Goal: Information Seeking & Learning: Find specific fact

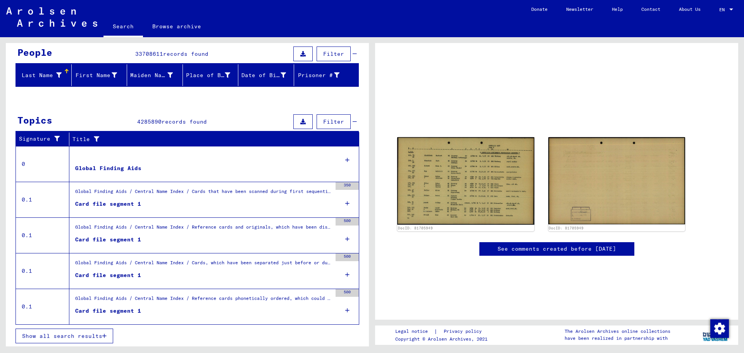
scroll to position [72, 0]
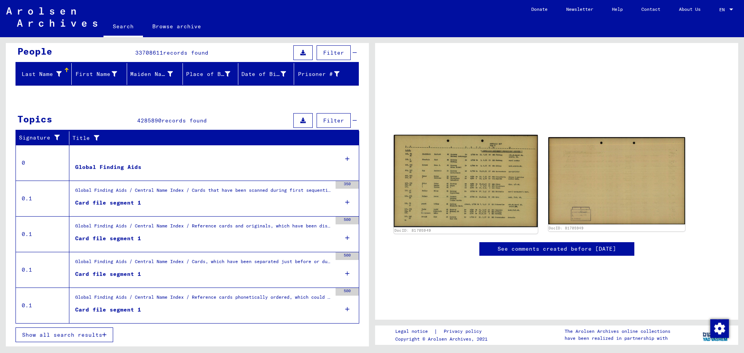
click at [464, 194] on img at bounding box center [465, 181] width 144 height 92
click at [476, 192] on img at bounding box center [465, 181] width 144 height 92
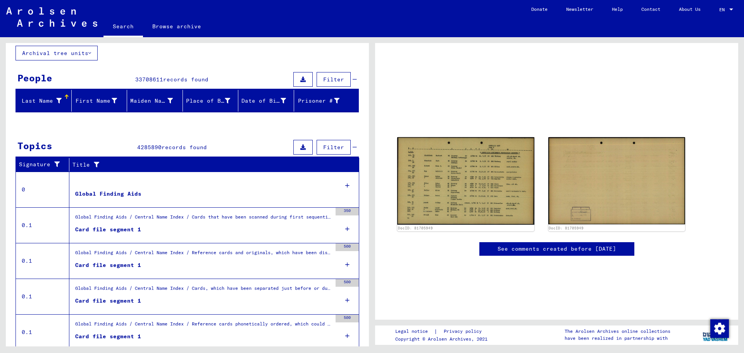
scroll to position [0, 0]
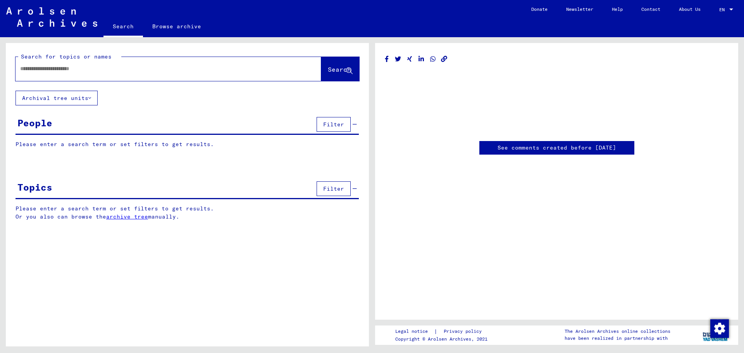
type input "********"
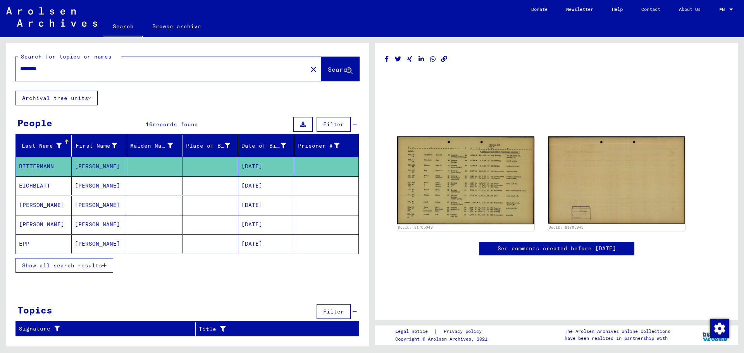
click at [59, 266] on span "Show all search results" at bounding box center [62, 265] width 80 height 7
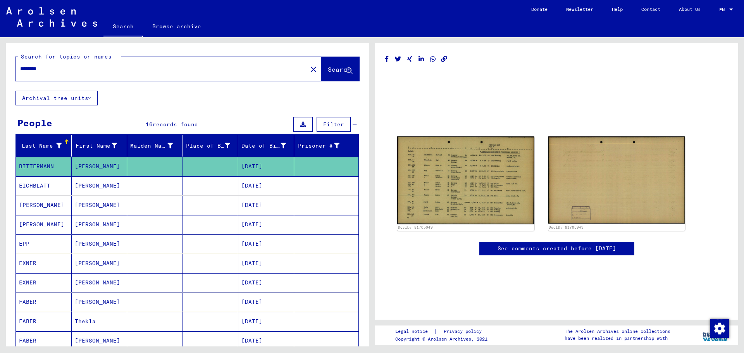
click at [99, 282] on mat-cell "[PERSON_NAME]" at bounding box center [100, 282] width 56 height 19
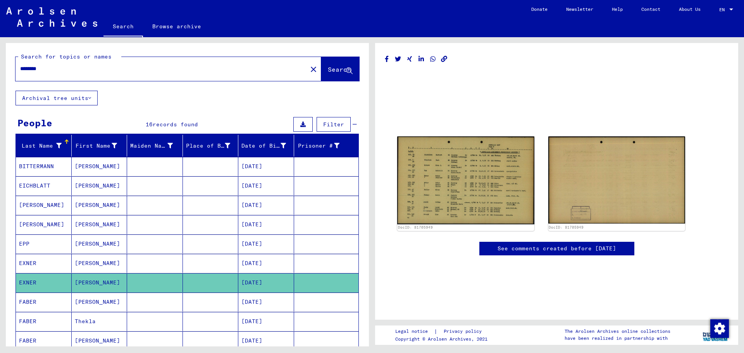
click at [261, 280] on mat-cell "[DATE]" at bounding box center [266, 282] width 56 height 19
